Goal: Obtain resource: Download file/media

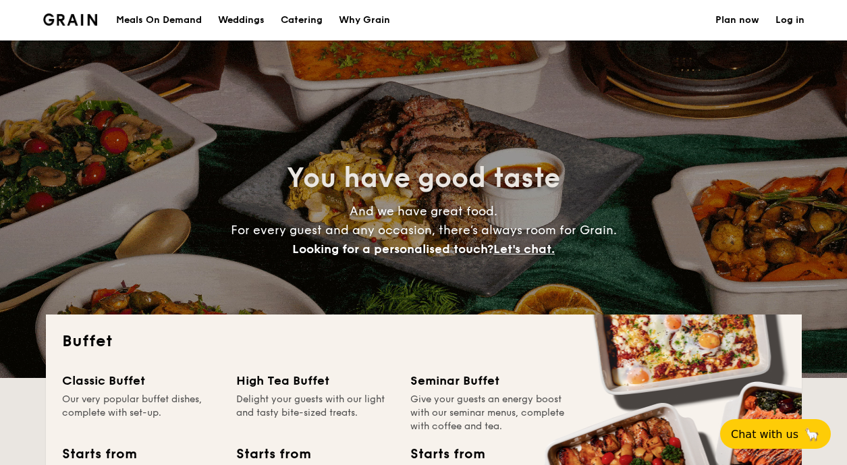
select select
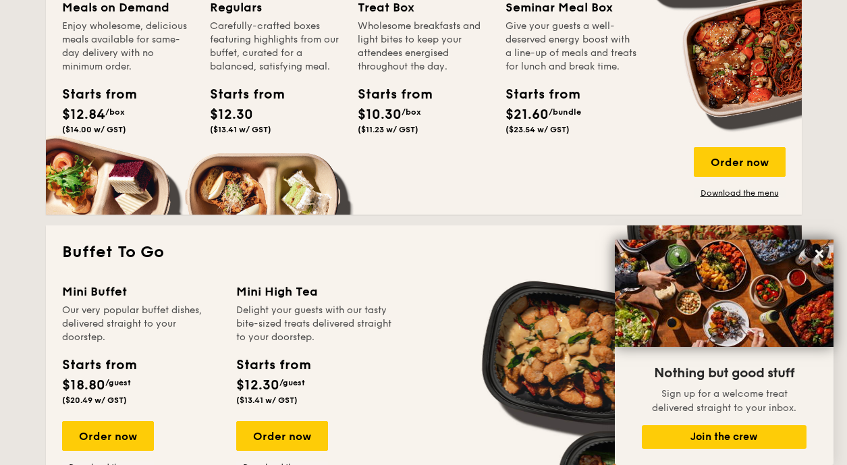
scroll to position [337, 0]
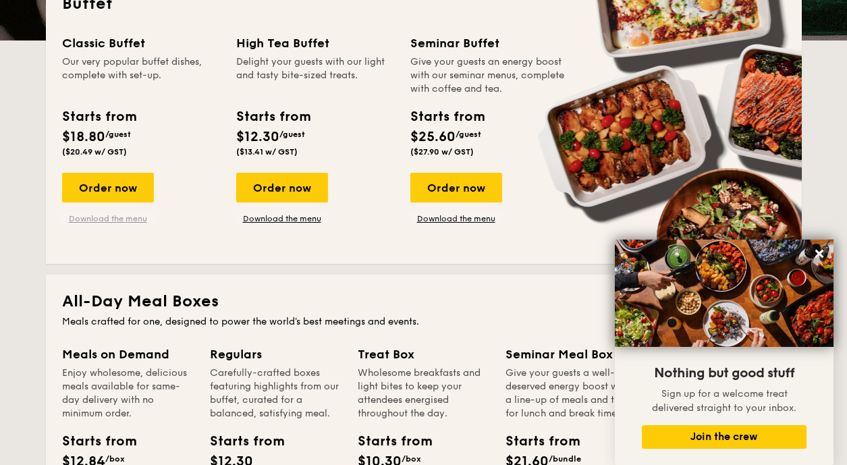
click at [102, 219] on link "Download the menu" at bounding box center [108, 218] width 92 height 11
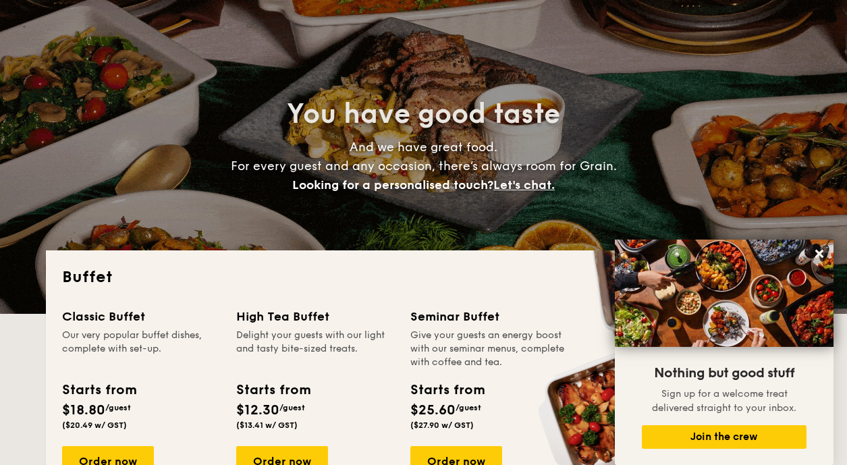
scroll to position [0, 0]
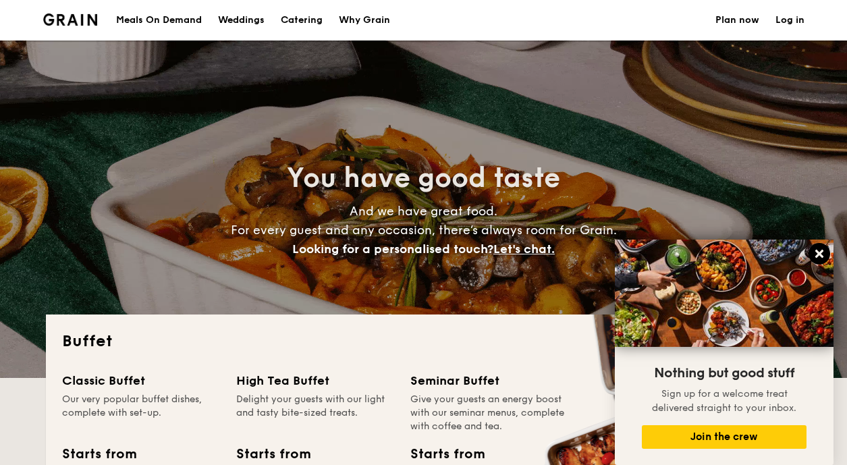
click at [817, 254] on icon at bounding box center [819, 254] width 12 height 12
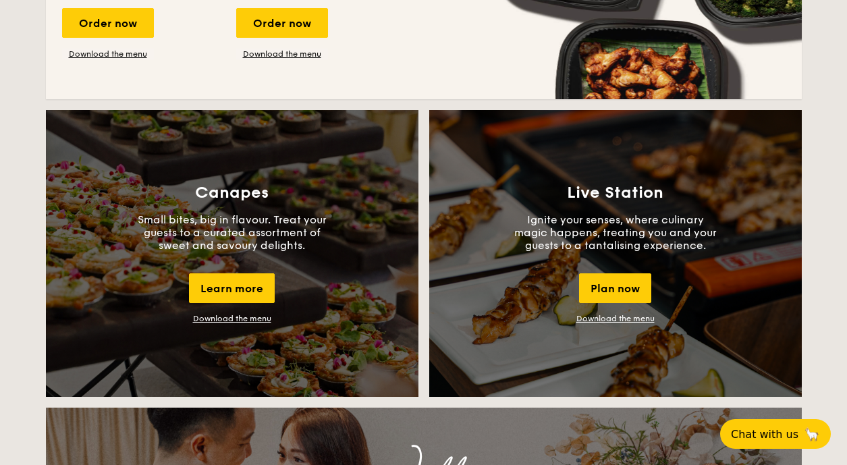
scroll to position [1350, 0]
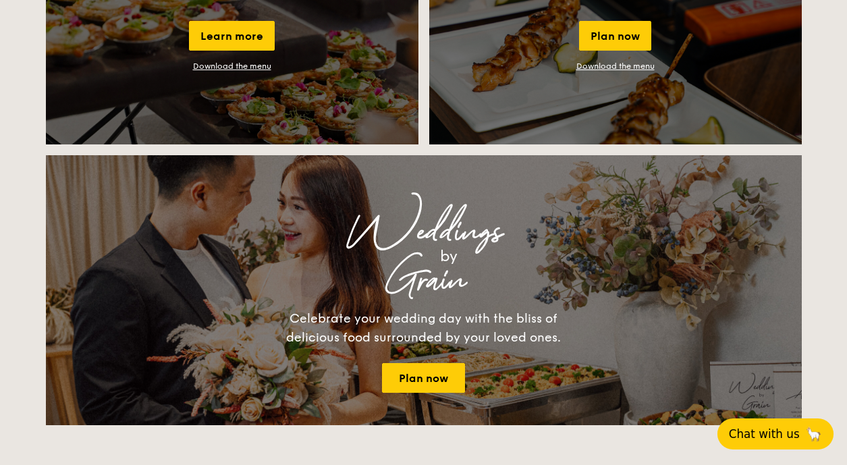
click at [785, 419] on button "Chat with us 🦙" at bounding box center [775, 433] width 116 height 31
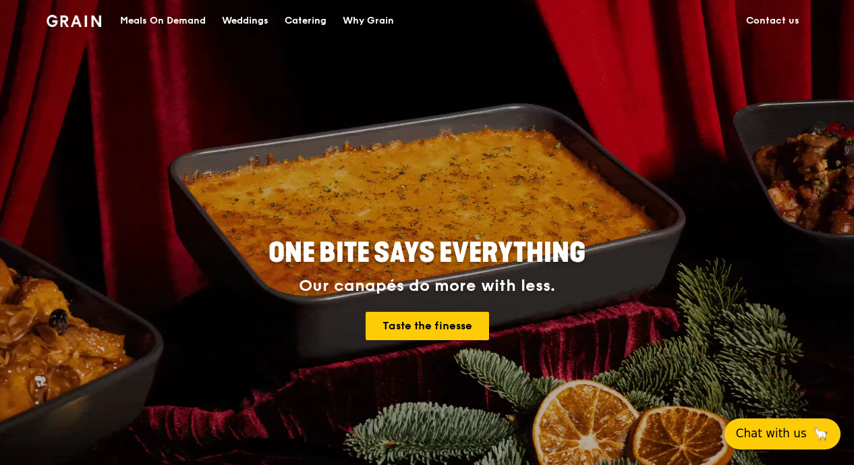
click at [806, 433] on button "Chat with us 🦙" at bounding box center [783, 433] width 116 height 31
